Goal: Transaction & Acquisition: Download file/media

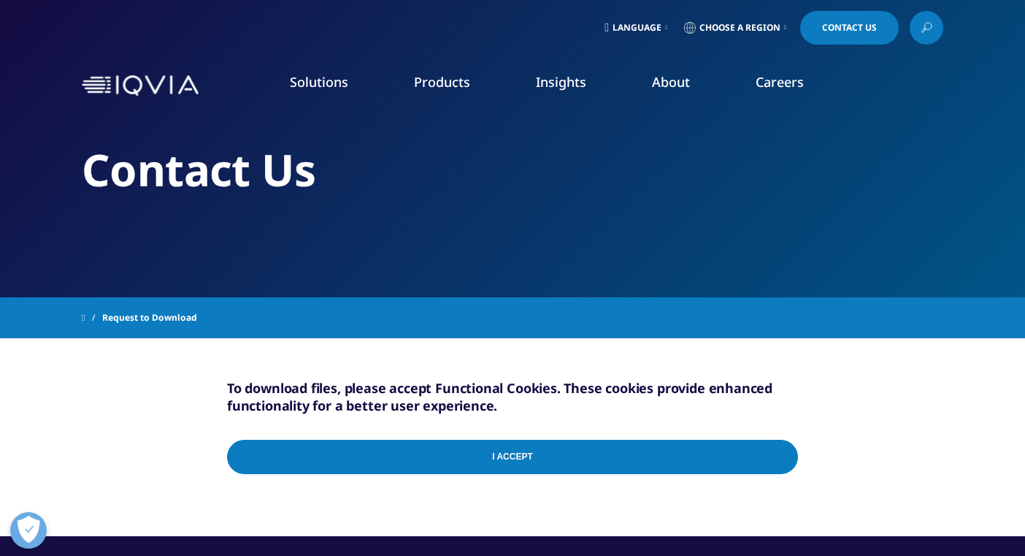
click at [778, 450] on input "I Accept" at bounding box center [512, 456] width 571 height 34
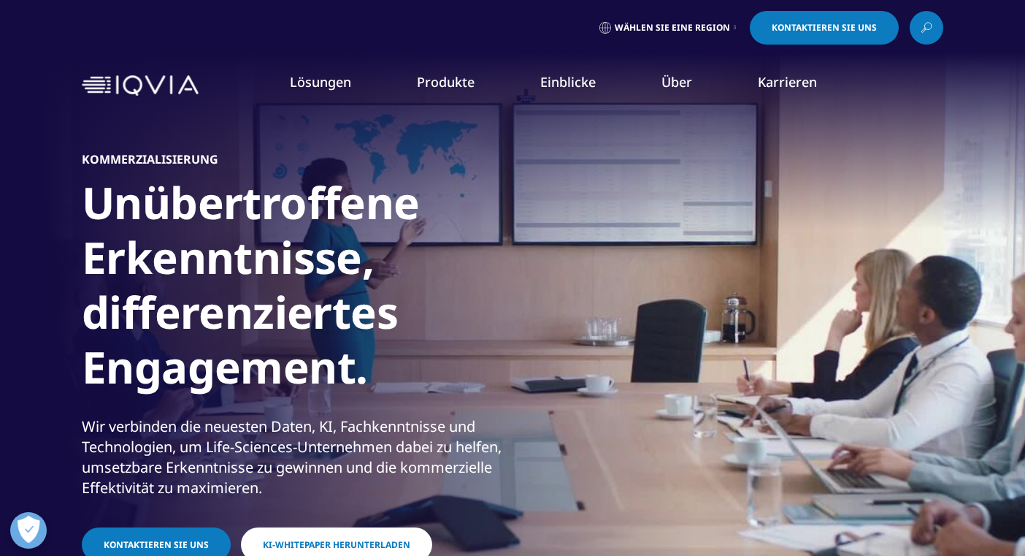
click at [388, 539] on span "KI-Whitepaper herunterladen" at bounding box center [336, 544] width 147 height 12
